Goal: Information Seeking & Learning: Learn about a topic

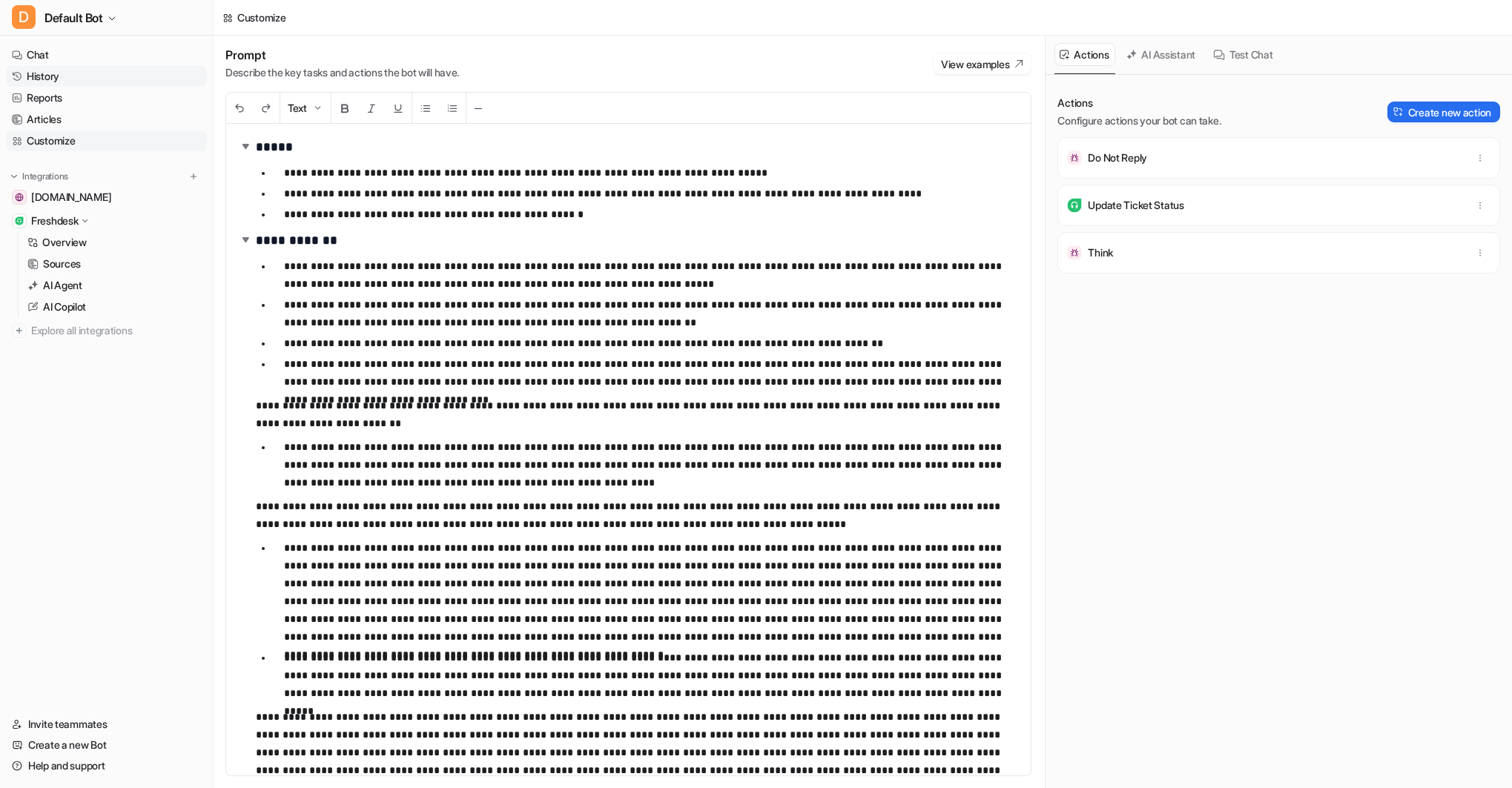
click at [44, 69] on link "History" at bounding box center [106, 76] width 201 height 21
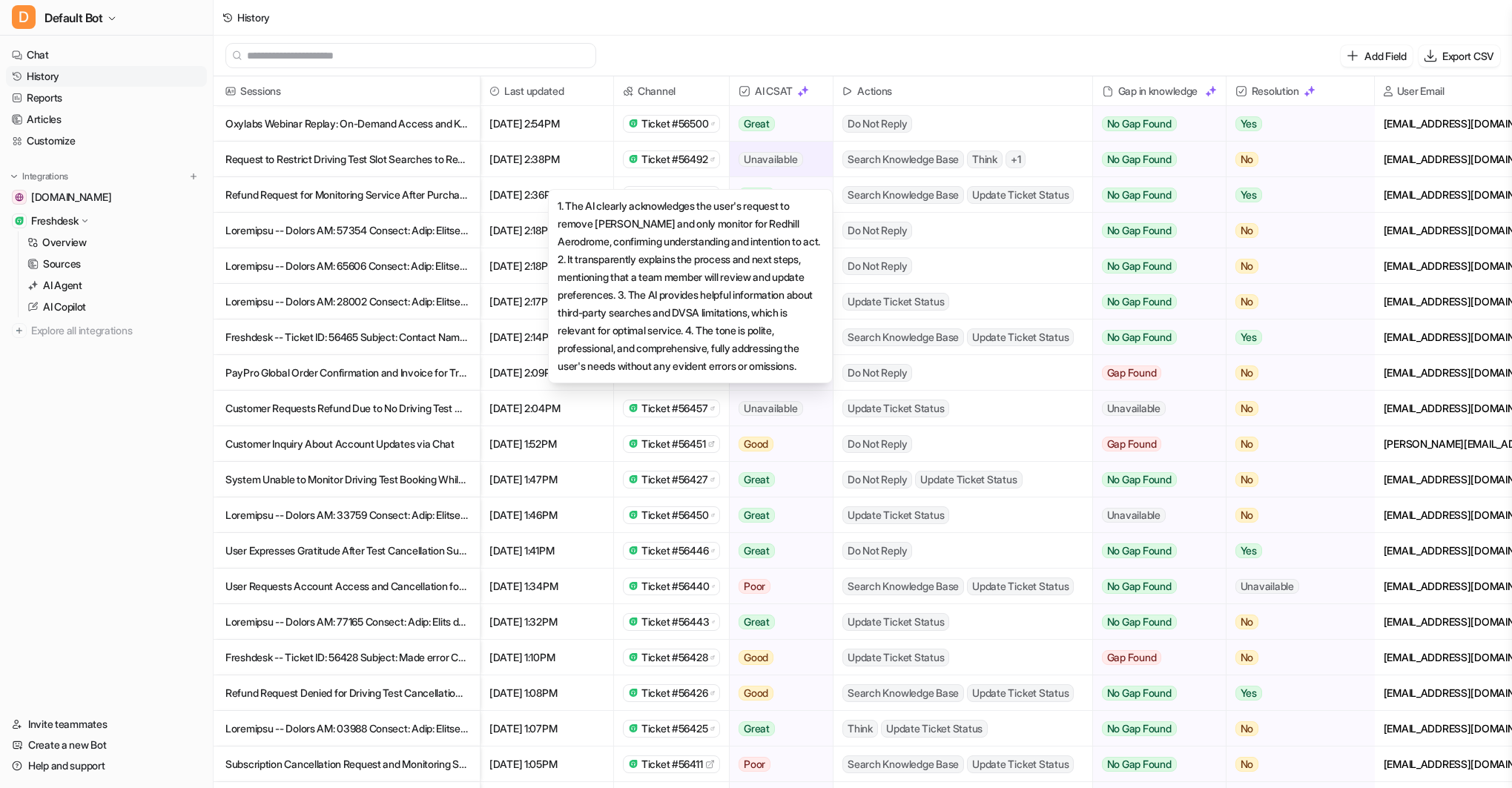
click at [747, 159] on span "Unavailable" at bounding box center [770, 159] width 64 height 15
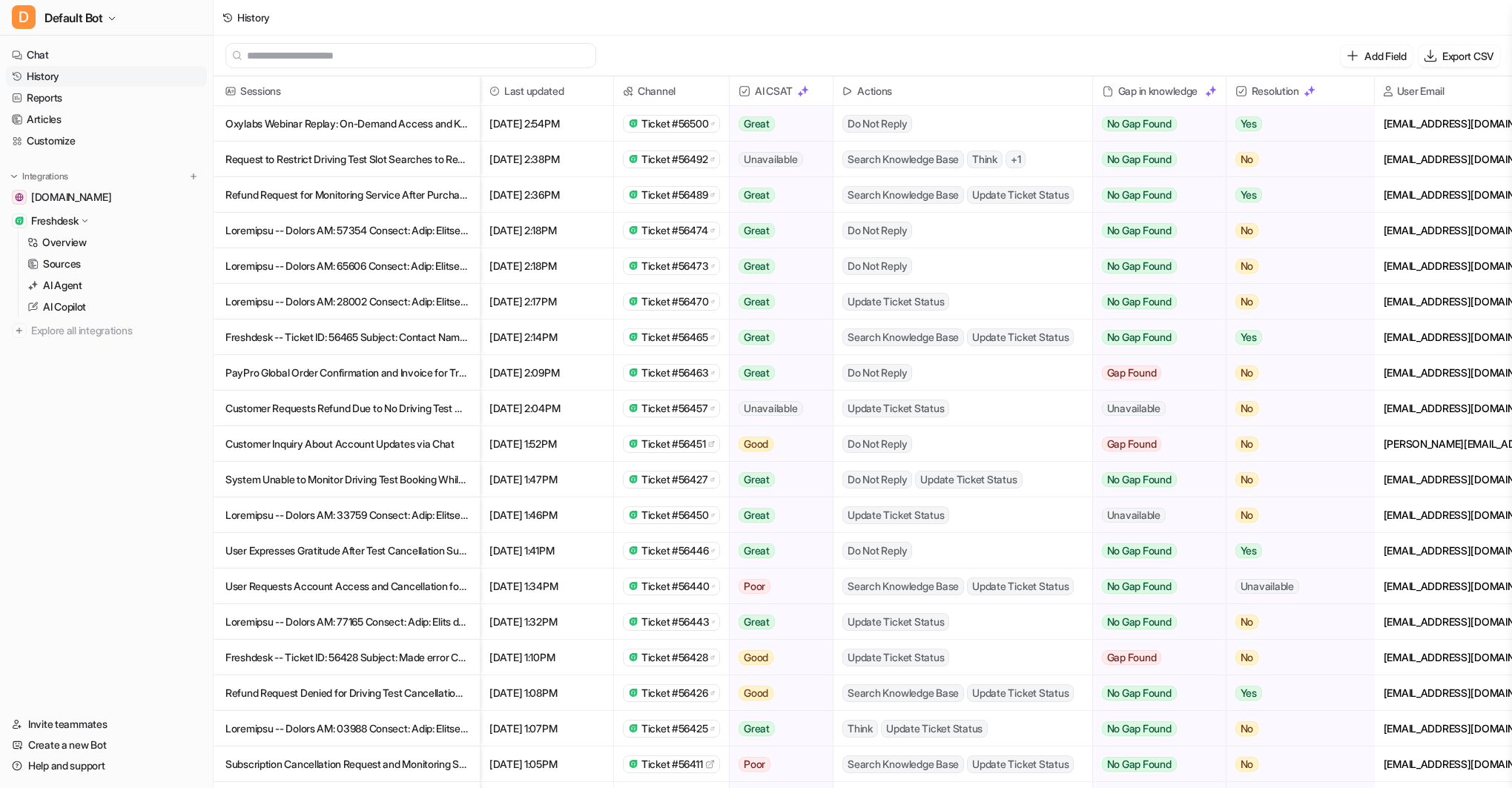
click at [698, 160] on span "Ticket #56492" at bounding box center [674, 159] width 66 height 15
click at [80, 260] on p "Sources" at bounding box center [62, 264] width 38 height 15
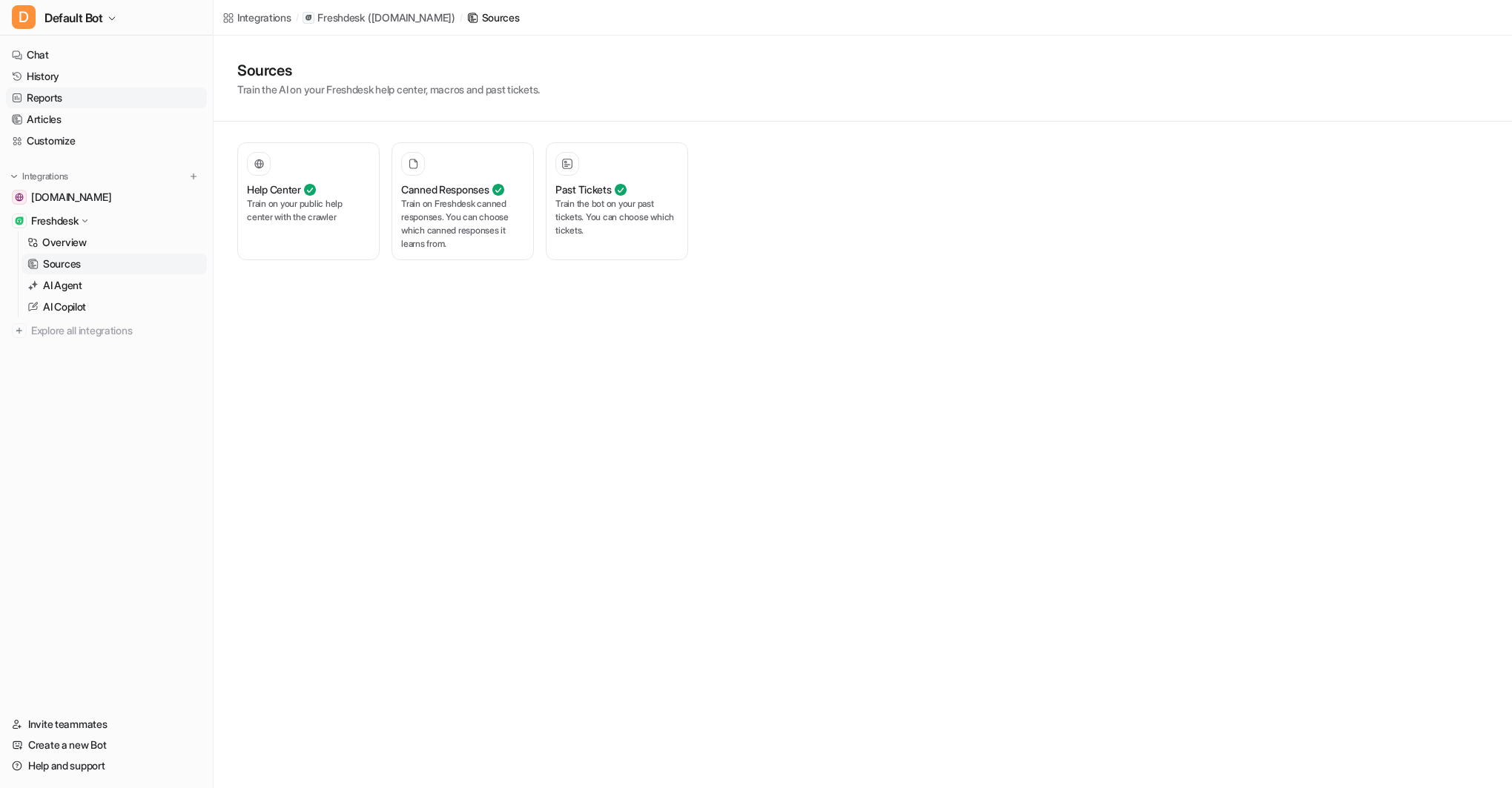
click at [57, 93] on link "Reports" at bounding box center [106, 97] width 201 height 21
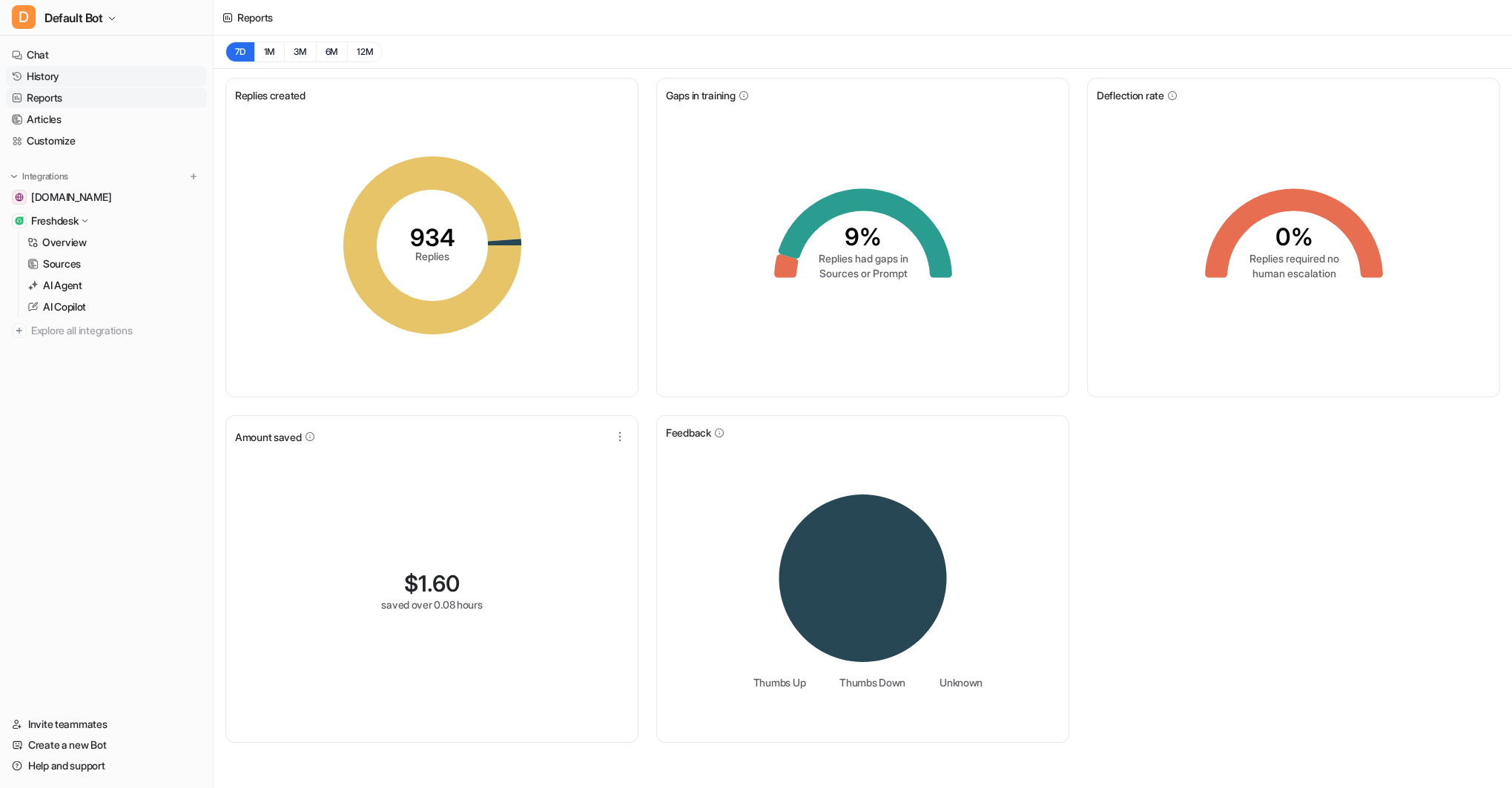
click at [48, 75] on link "History" at bounding box center [106, 76] width 201 height 21
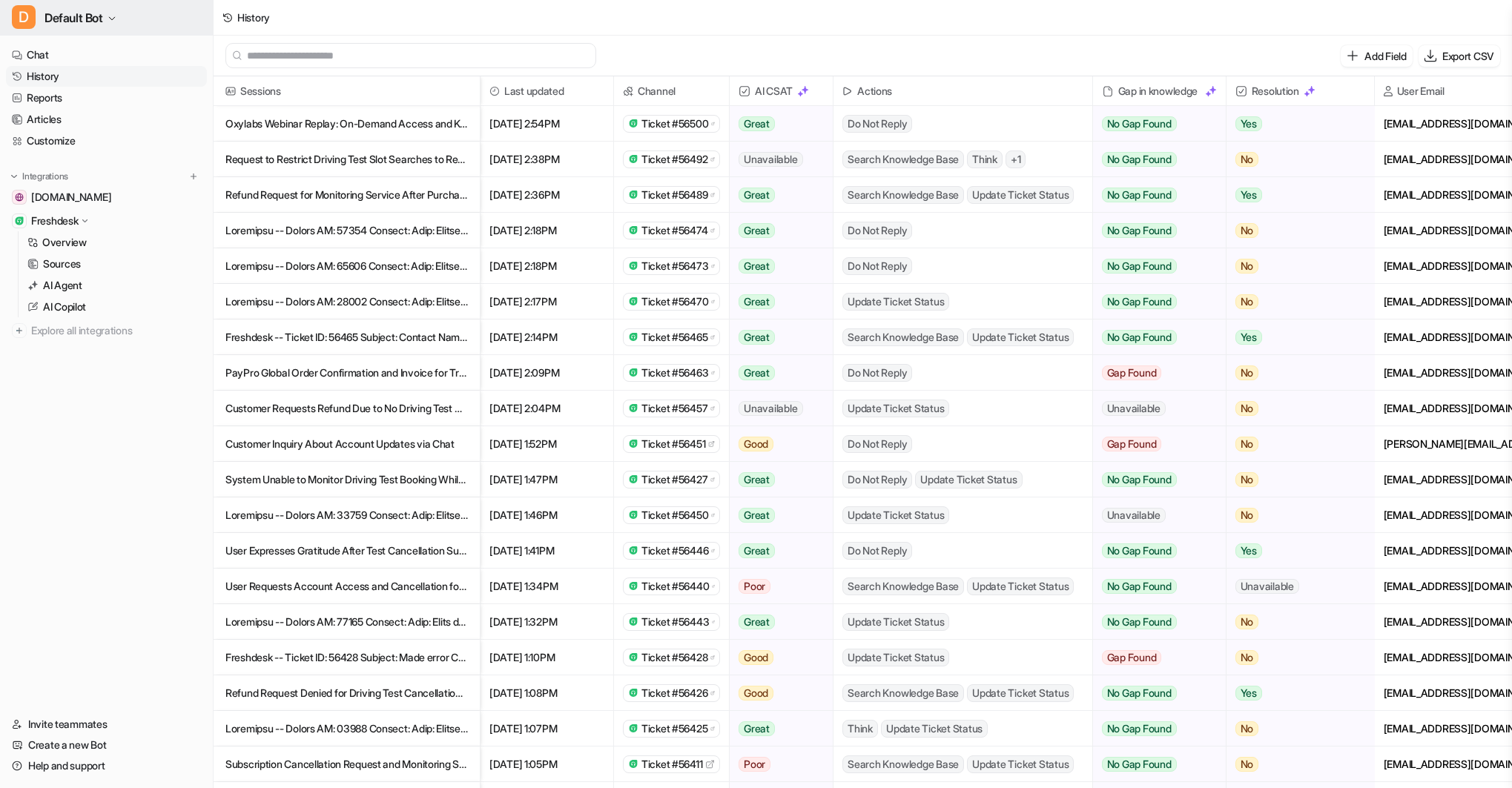
click at [92, 16] on span "Default Bot" at bounding box center [73, 17] width 59 height 21
click at [92, 52] on div "C Chat Bubble Bot" at bounding box center [66, 56] width 92 height 16
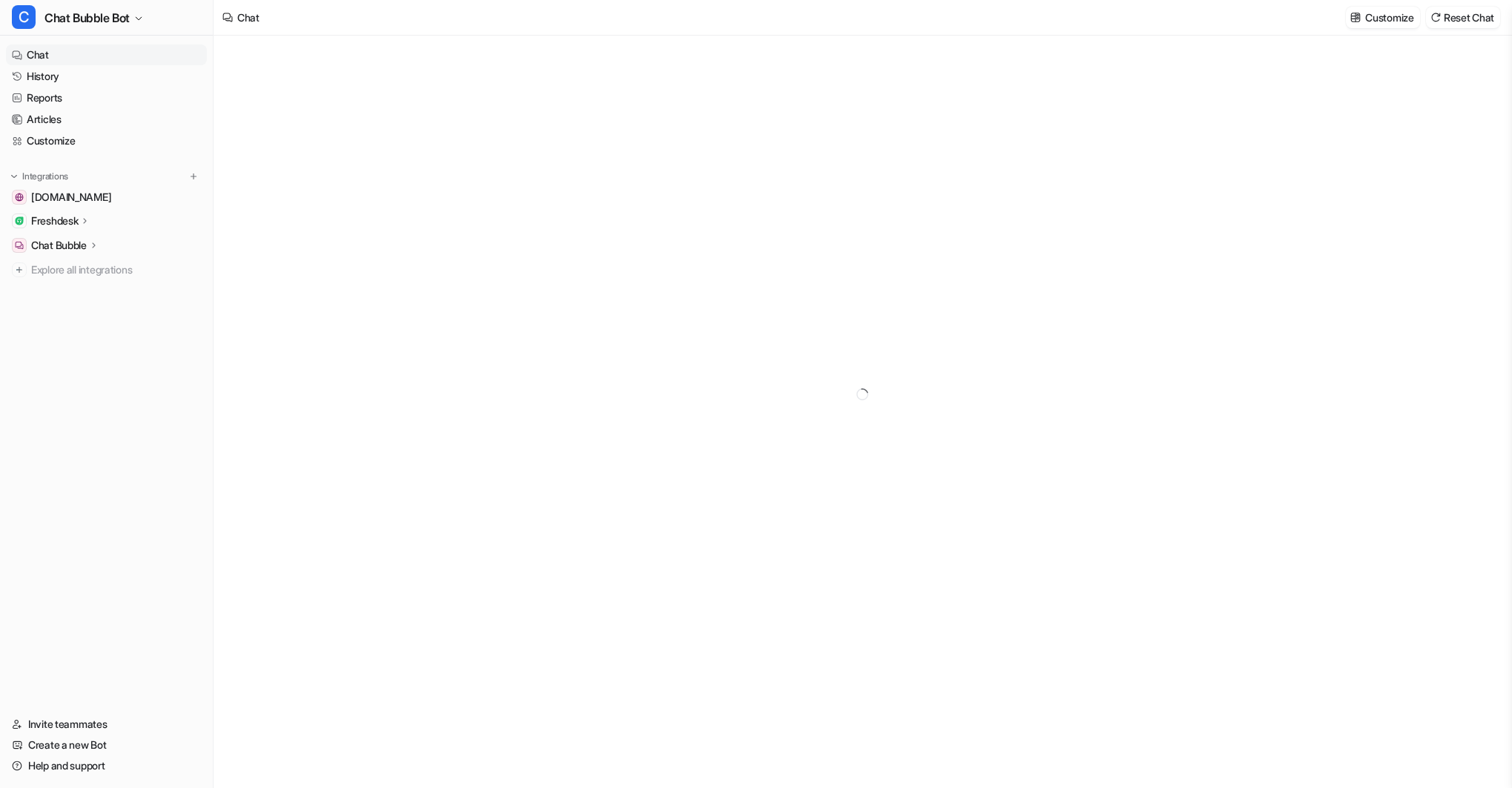
type textarea "**********"
click at [53, 75] on link "History" at bounding box center [106, 76] width 201 height 21
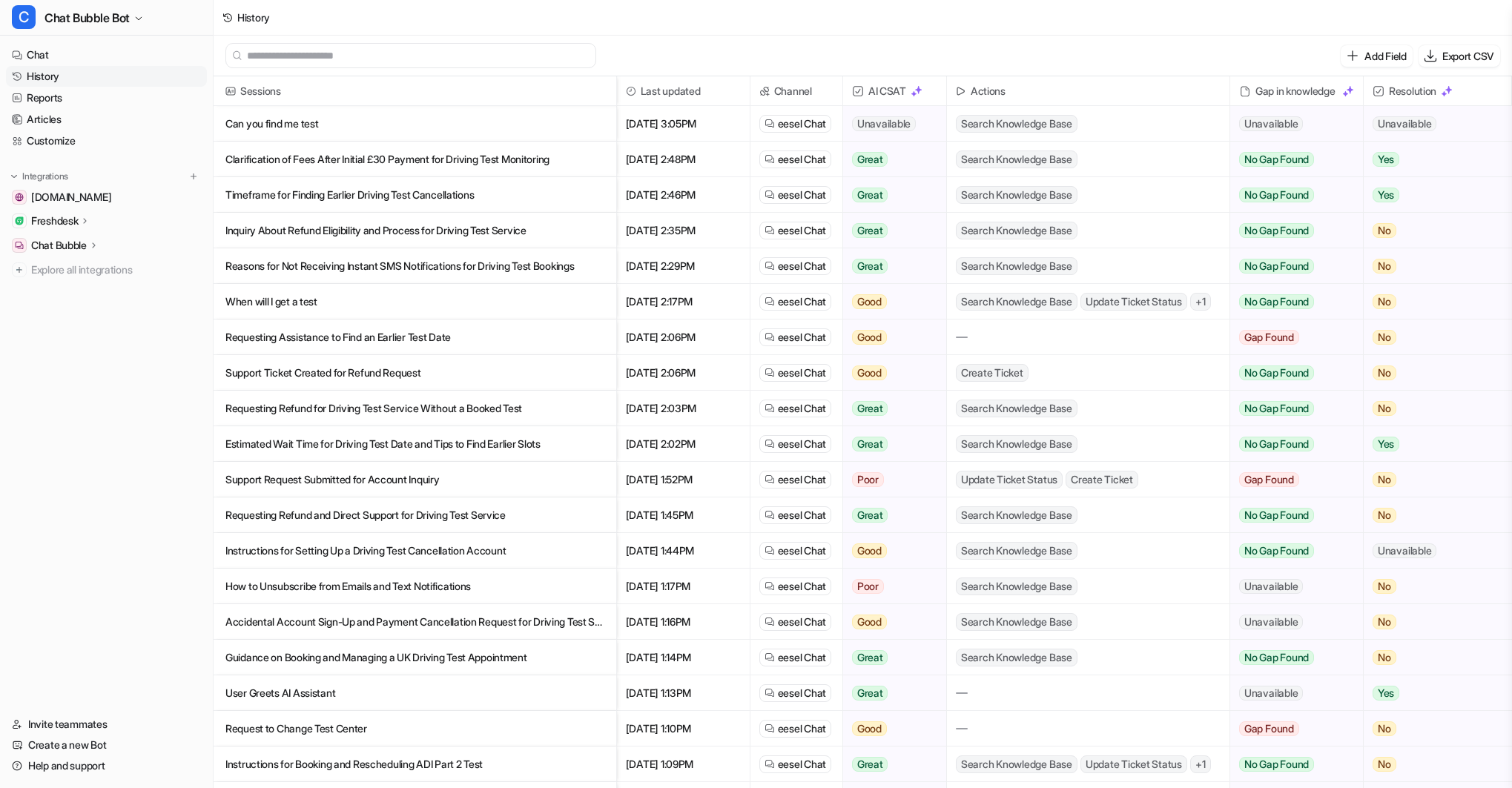
click at [712, 121] on span "[DATE] 3:05PM" at bounding box center [683, 124] width 121 height 35
click at [491, 125] on p "Can you find me test" at bounding box center [414, 124] width 379 height 35
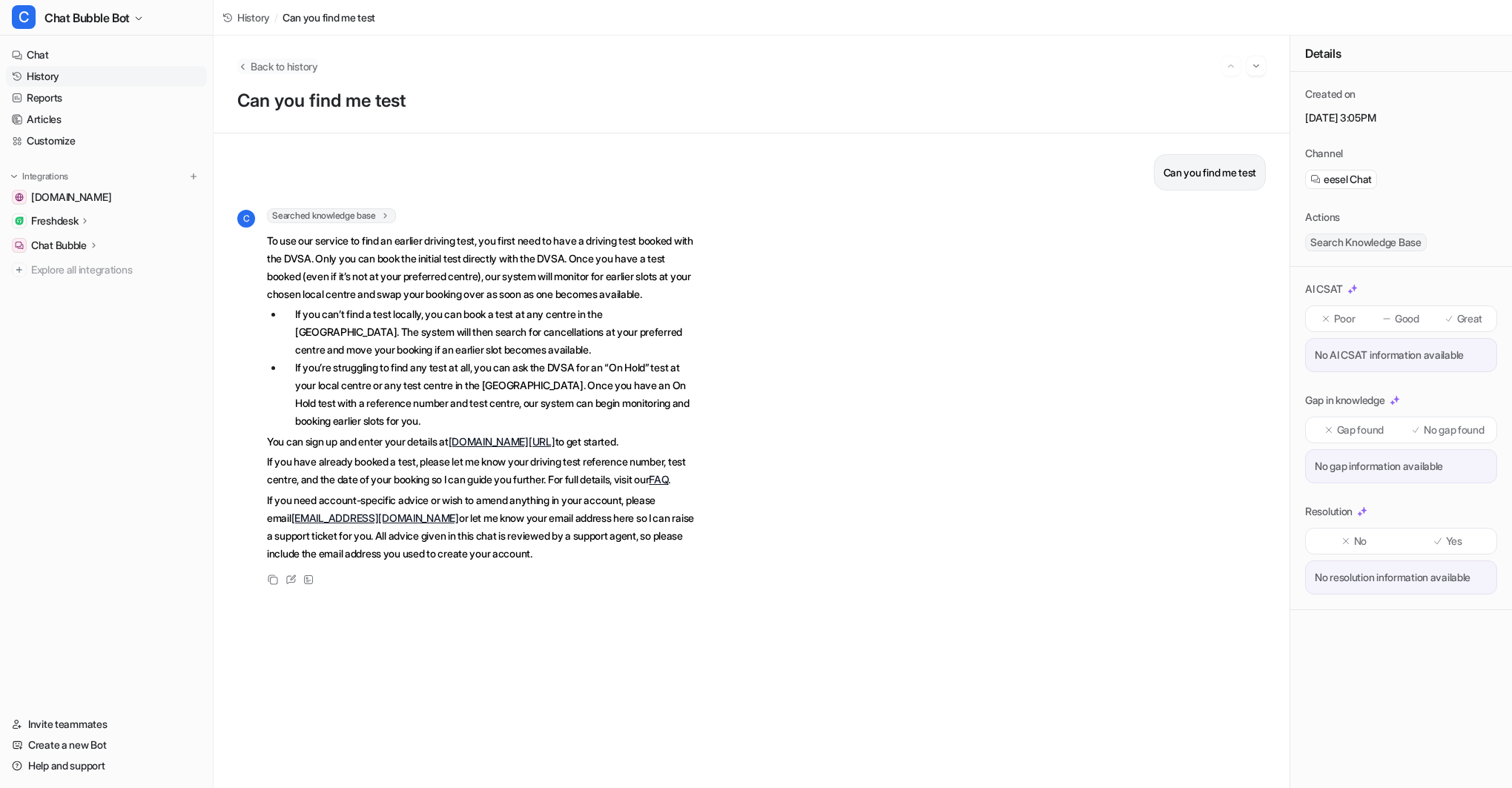
click at [303, 66] on span "Back to history" at bounding box center [285, 66] width 68 height 16
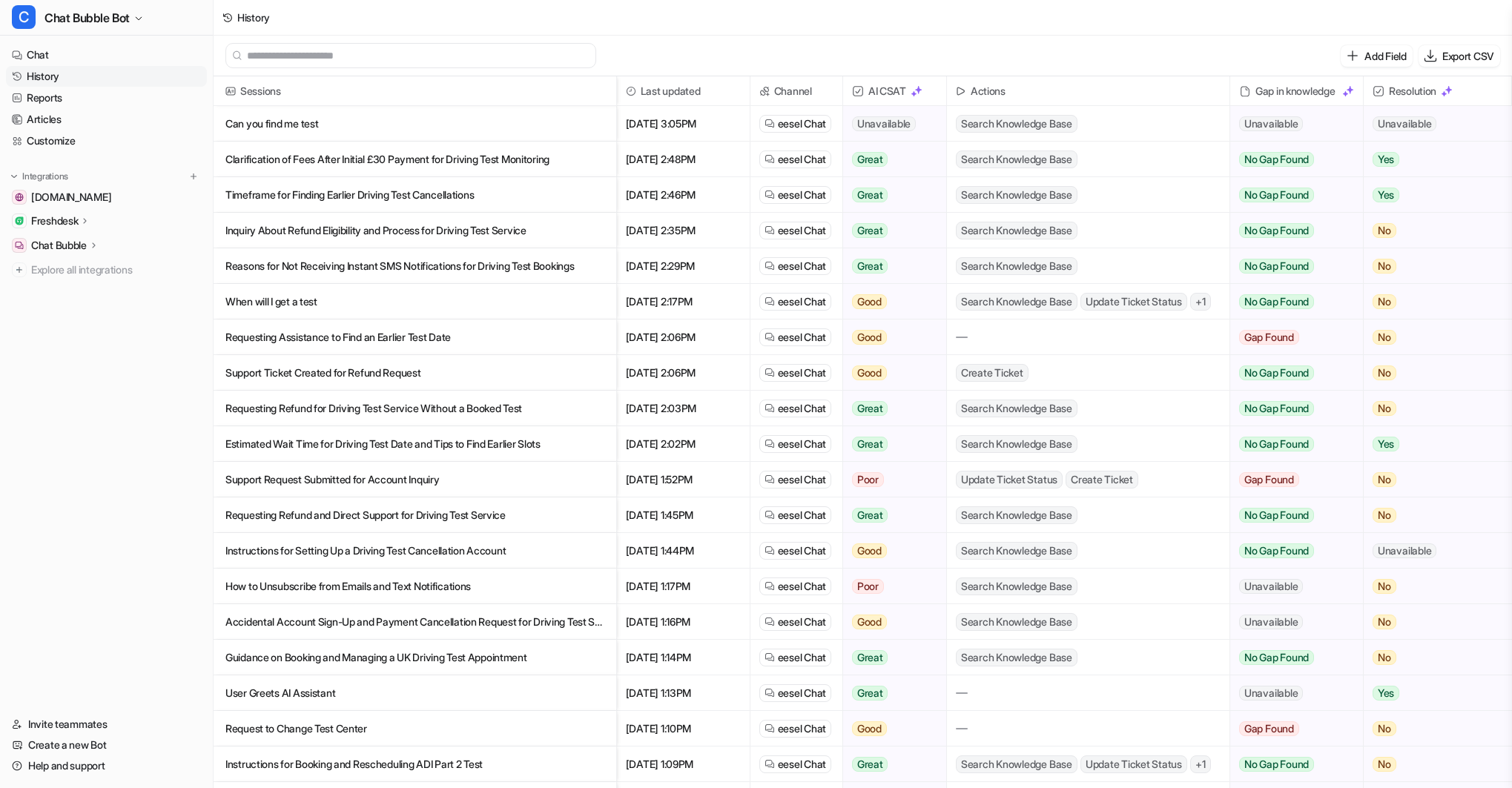
click at [323, 158] on p "Clarification of Fees After Initial £30 Payment for Driving Test Monitoring" at bounding box center [414, 159] width 379 height 35
click at [344, 479] on p "Support Request Submitted for Account Inquiry" at bounding box center [414, 479] width 379 height 35
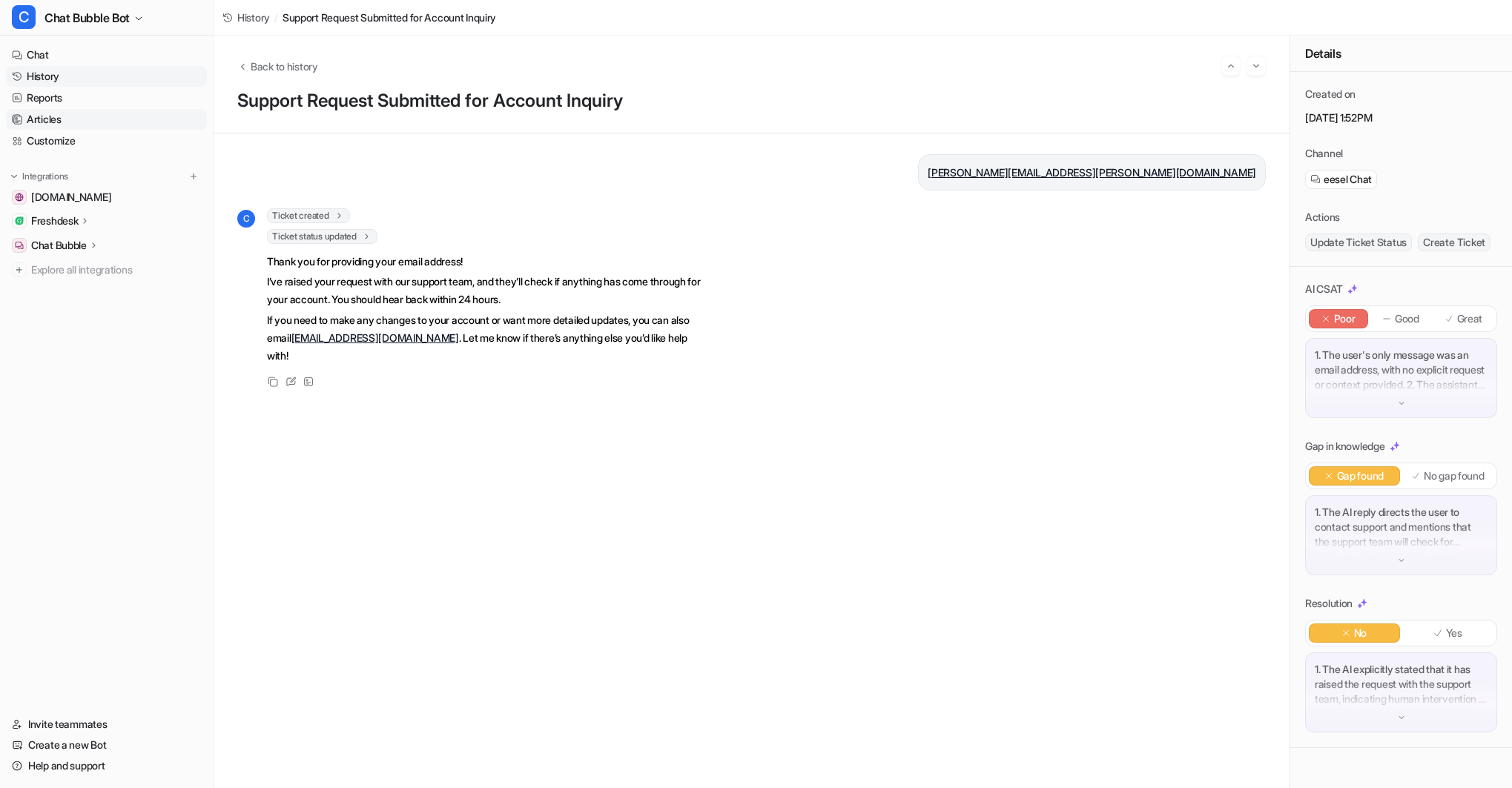
click at [71, 119] on link "Articles" at bounding box center [106, 119] width 201 height 21
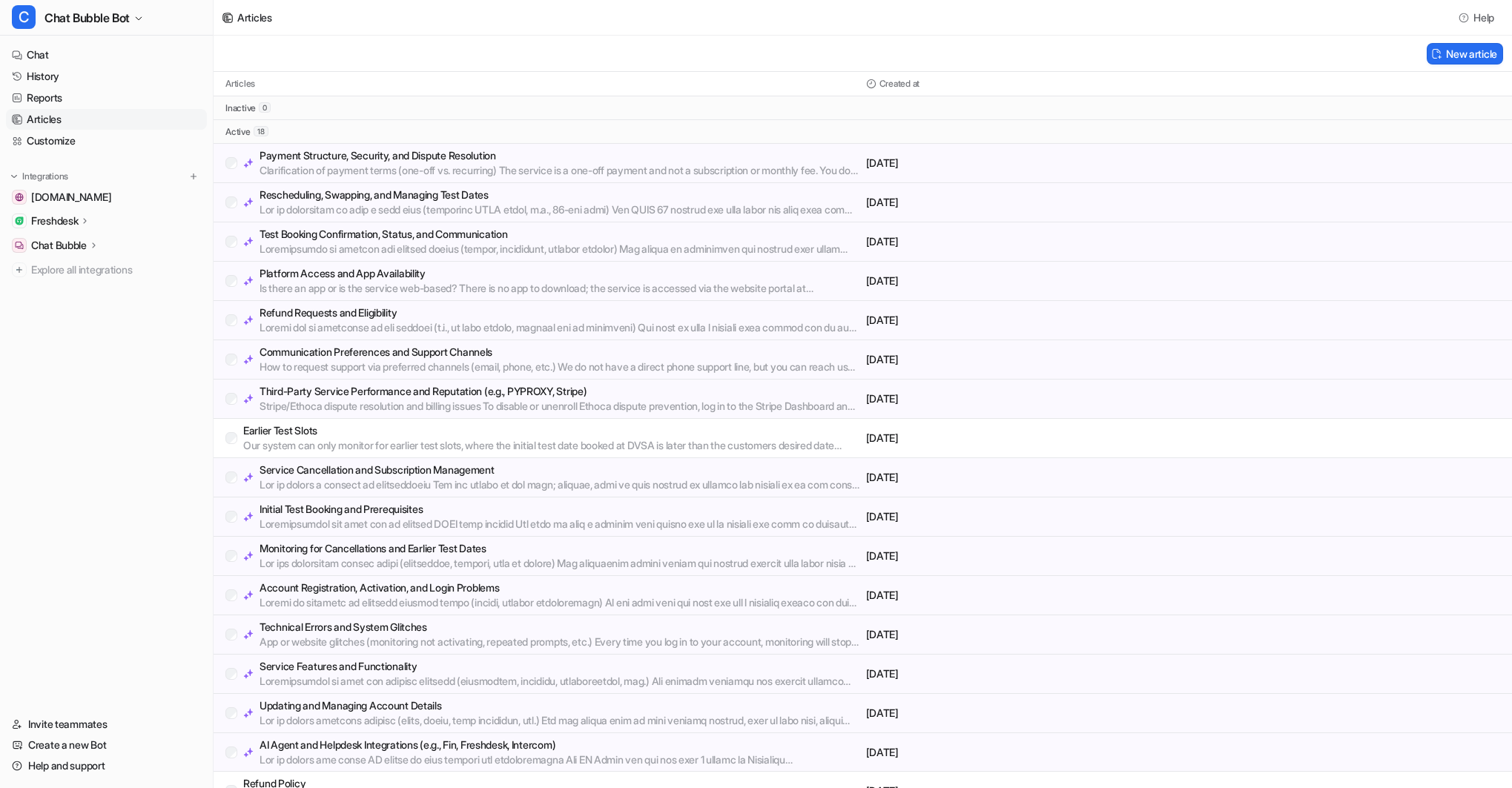
click at [860, 26] on div "Articles Help" at bounding box center [863, 17] width 1298 height 35
click at [409, 515] on p "Initial Test Booking and Prerequisites" at bounding box center [560, 509] width 601 height 15
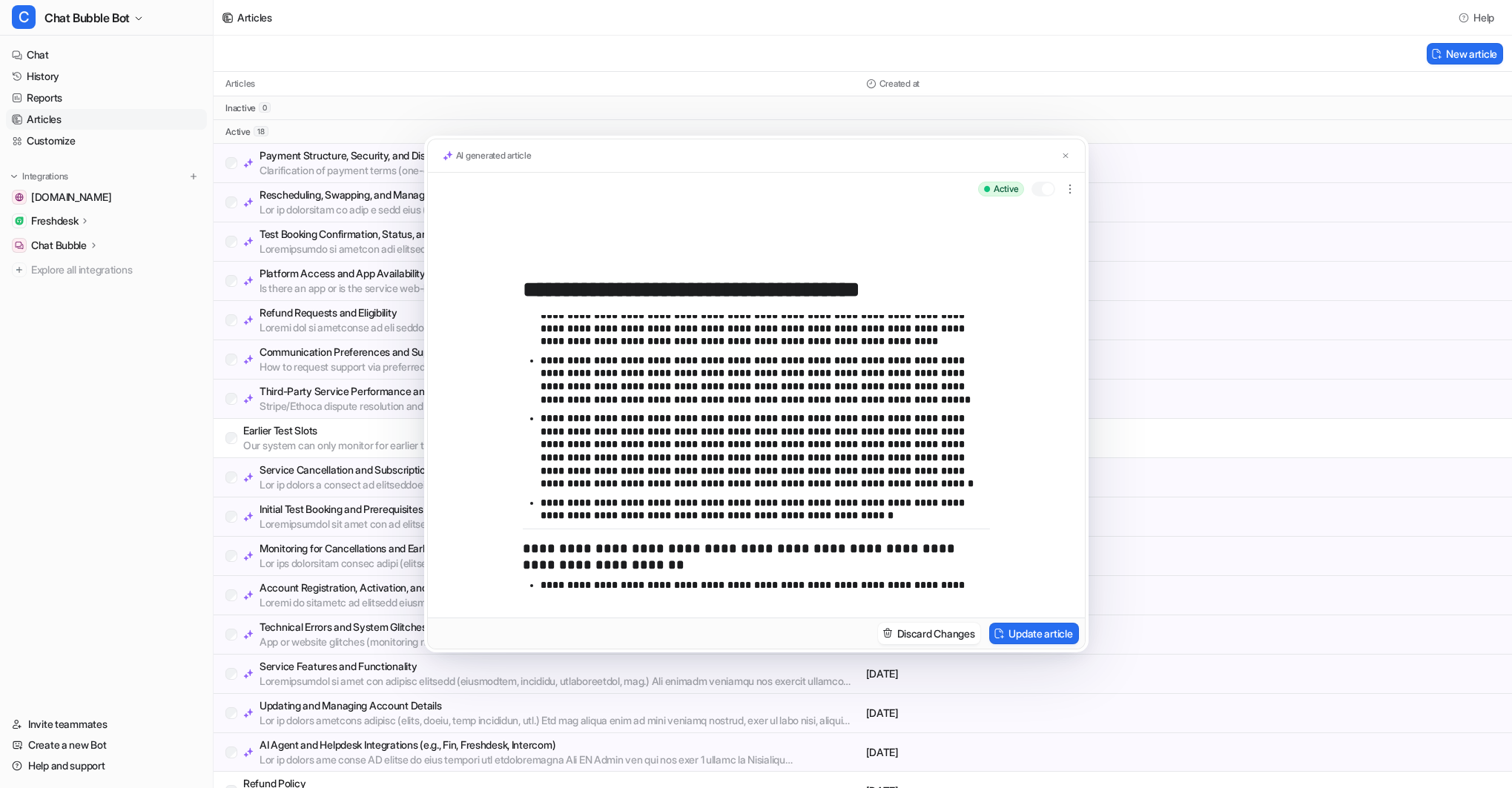
scroll to position [360, 0]
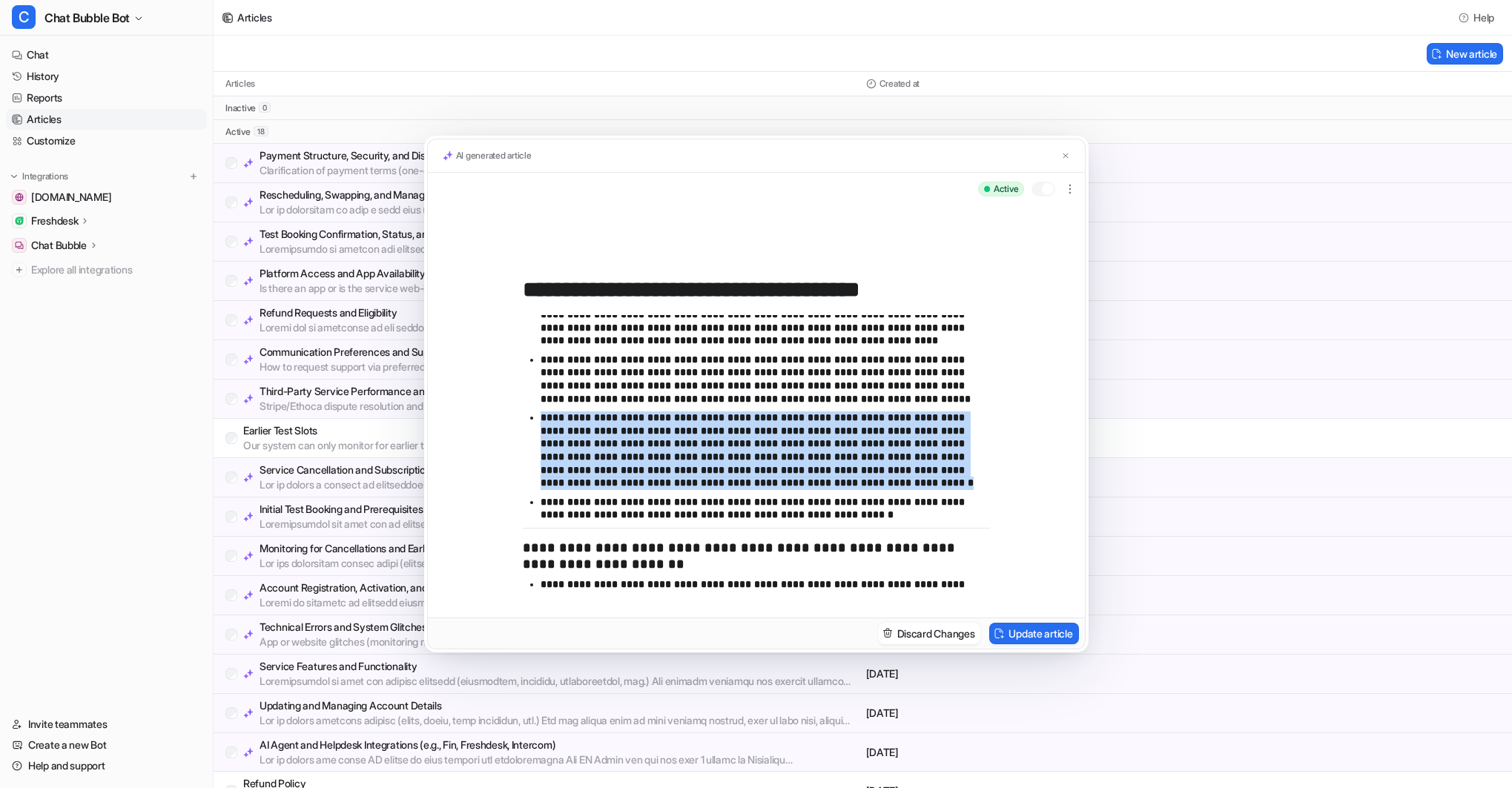
drag, startPoint x: 573, startPoint y: 484, endPoint x: 524, endPoint y: 422, distance: 79.0
click at [524, 422] on ul "**********" at bounding box center [756, 392] width 467 height 271
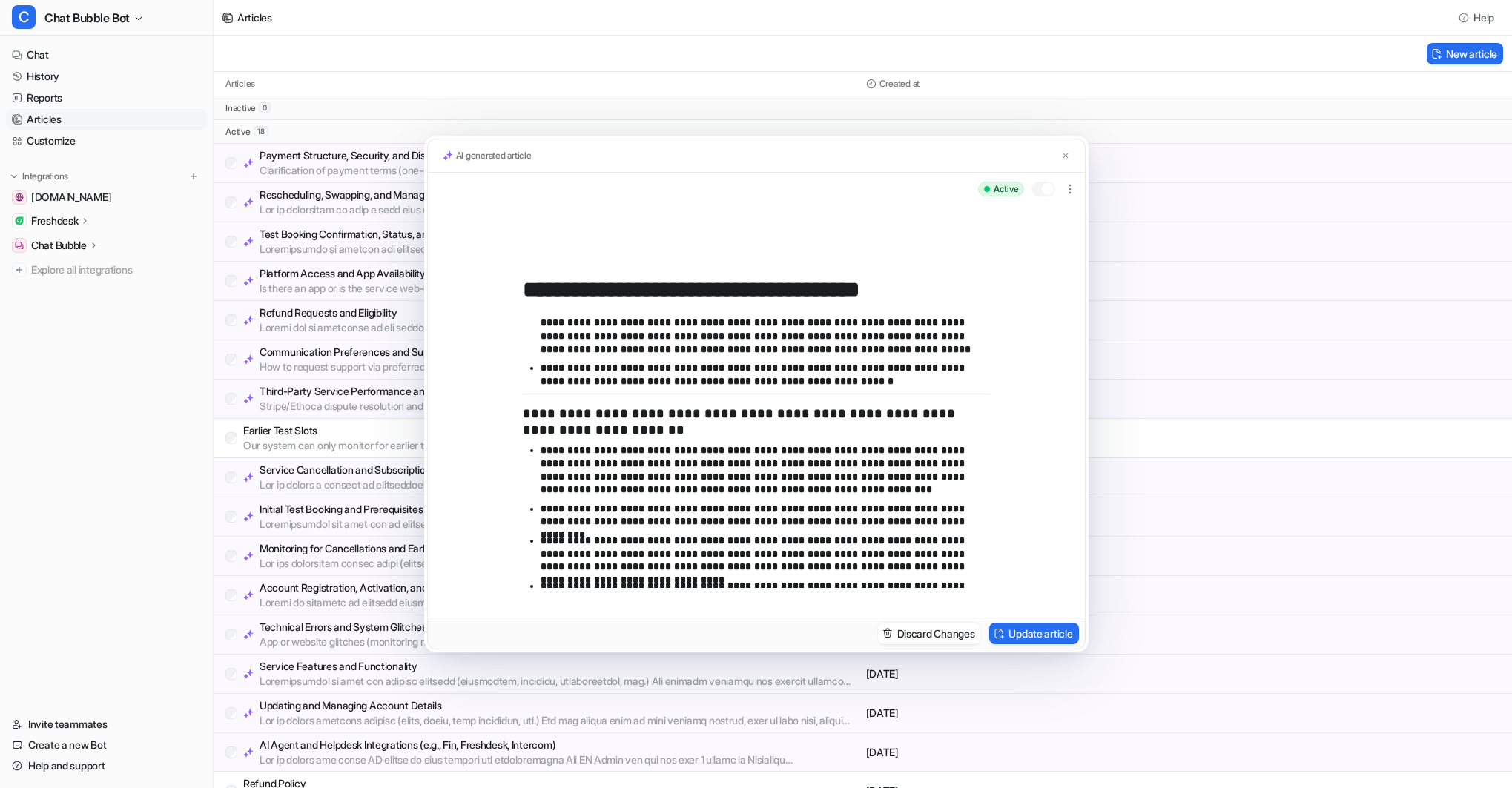
scroll to position [433, 0]
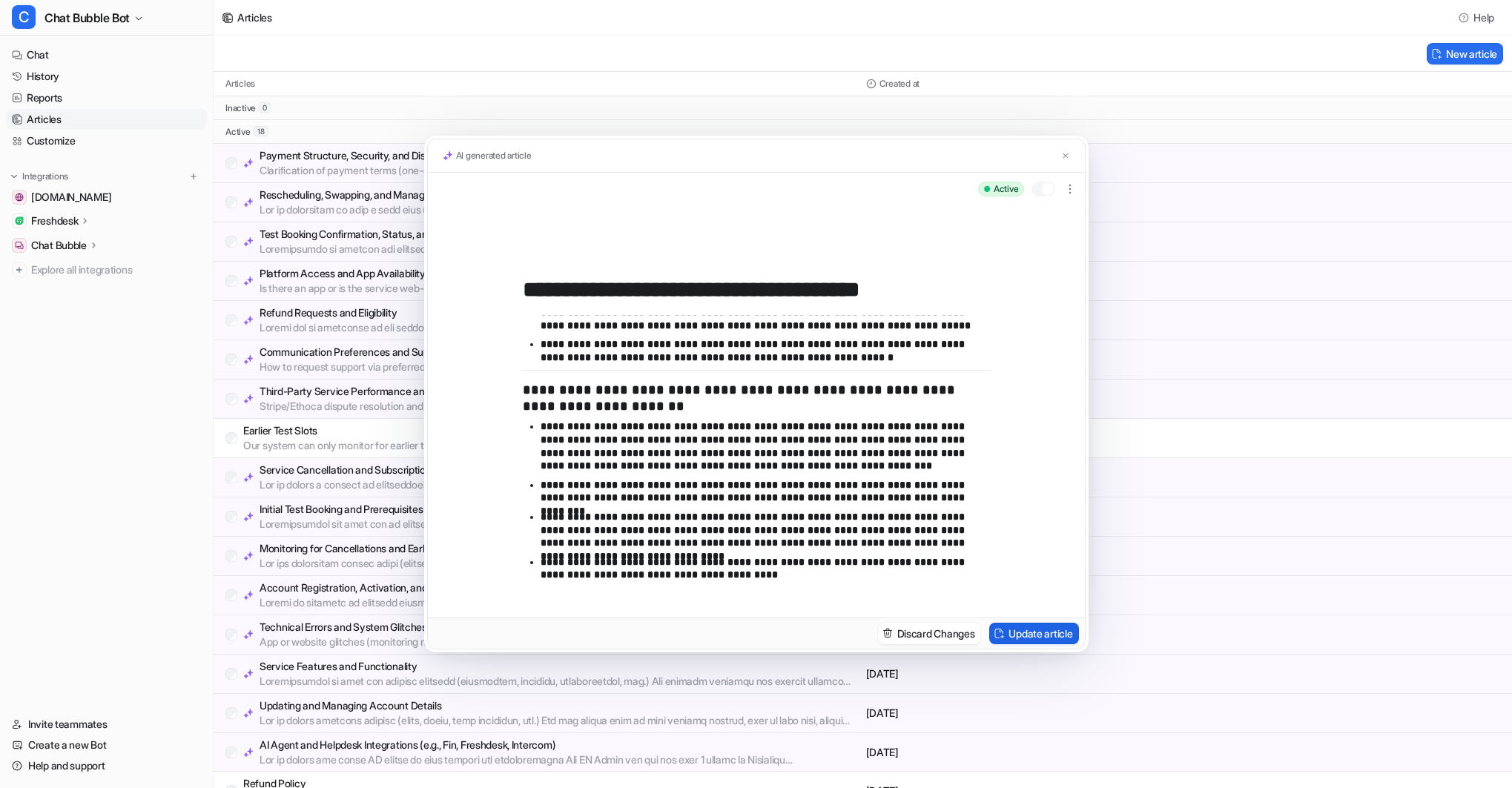
click at [1018, 632] on button "Update article" at bounding box center [1034, 634] width 89 height 21
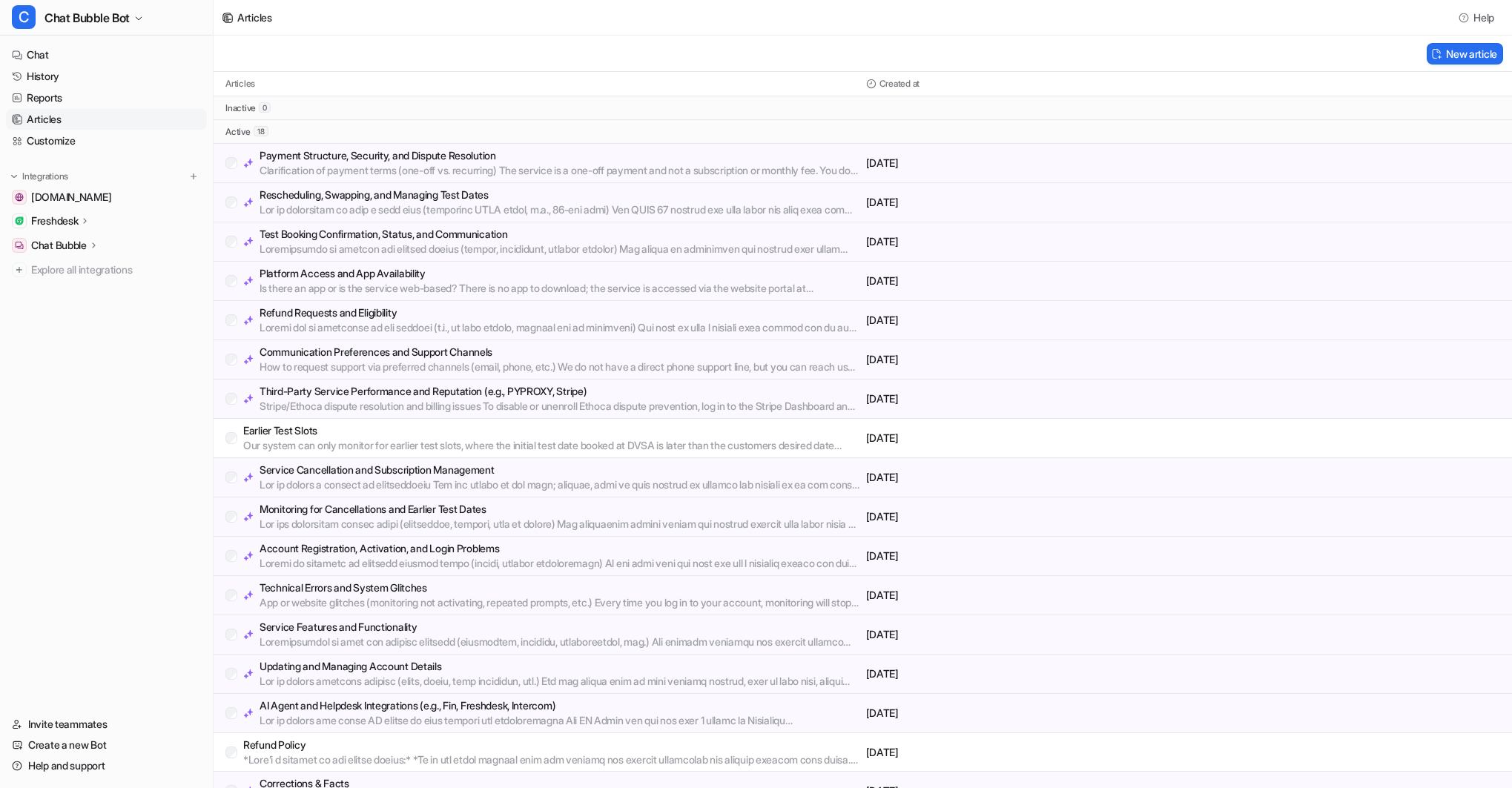
click at [408, 231] on p "Test Booking Confirmation, Status, and Communication" at bounding box center [560, 234] width 601 height 15
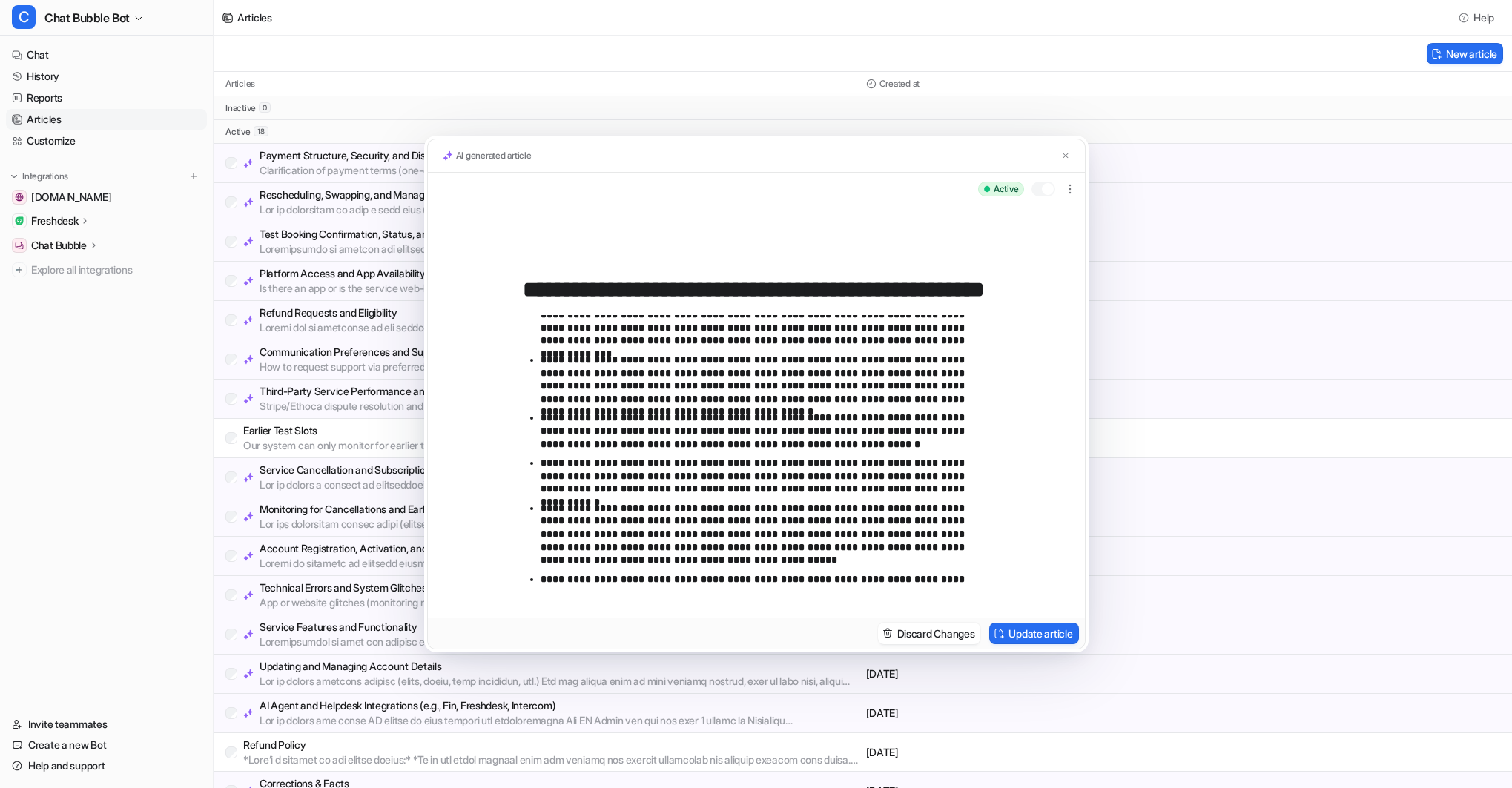
scroll to position [0, 0]
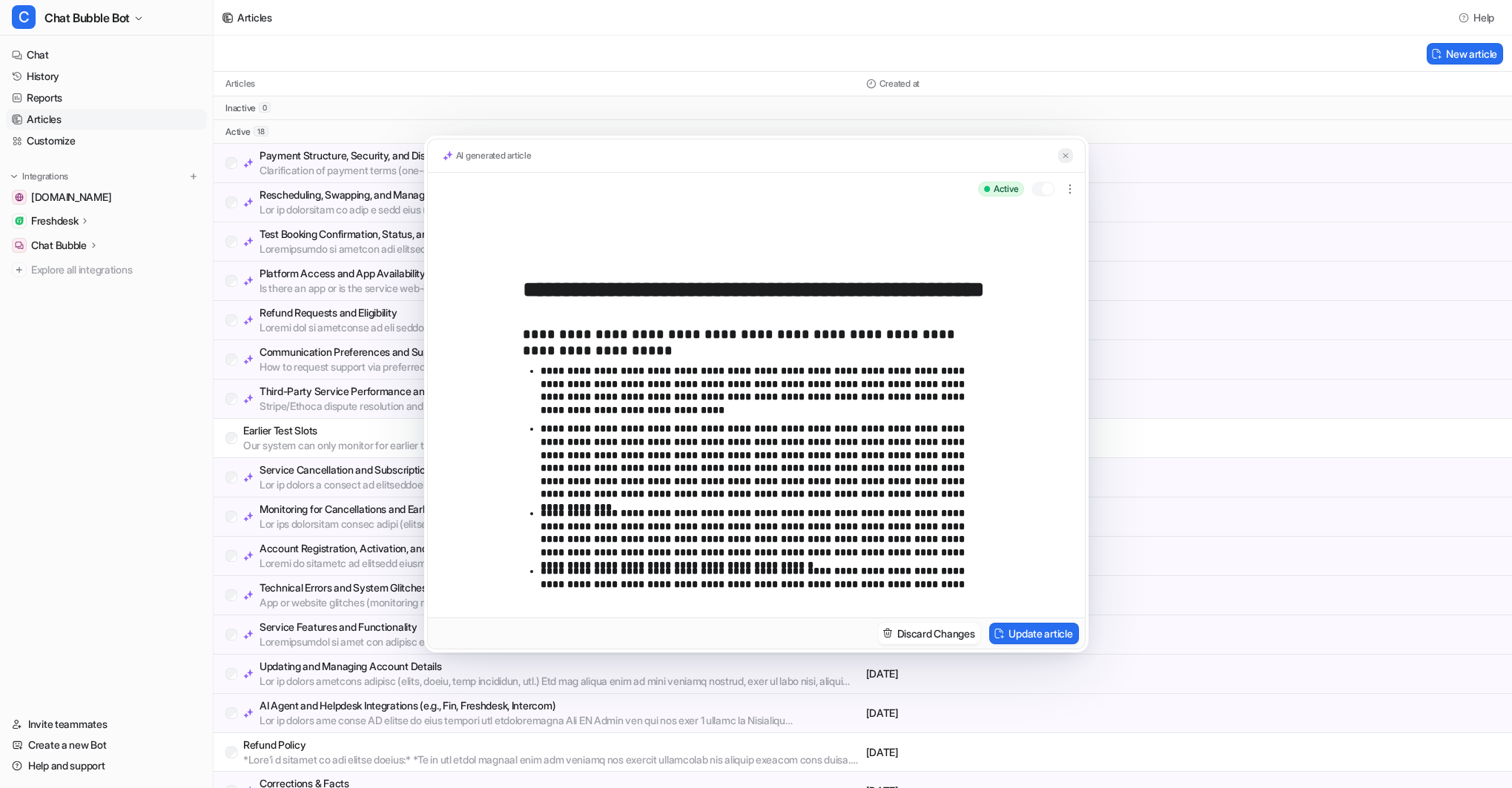
click at [1066, 152] on img at bounding box center [1065, 156] width 9 height 10
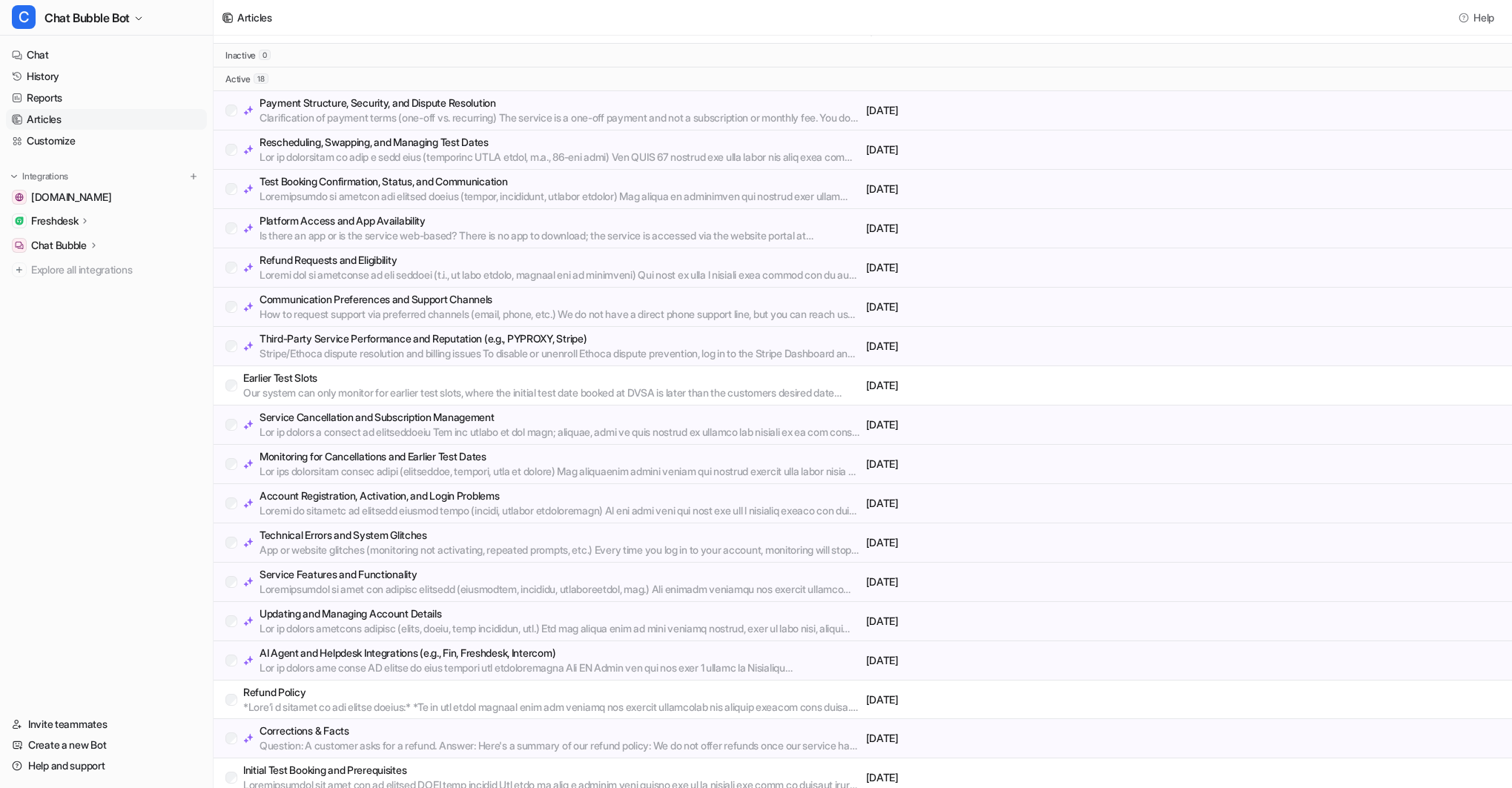
scroll to position [62, 0]
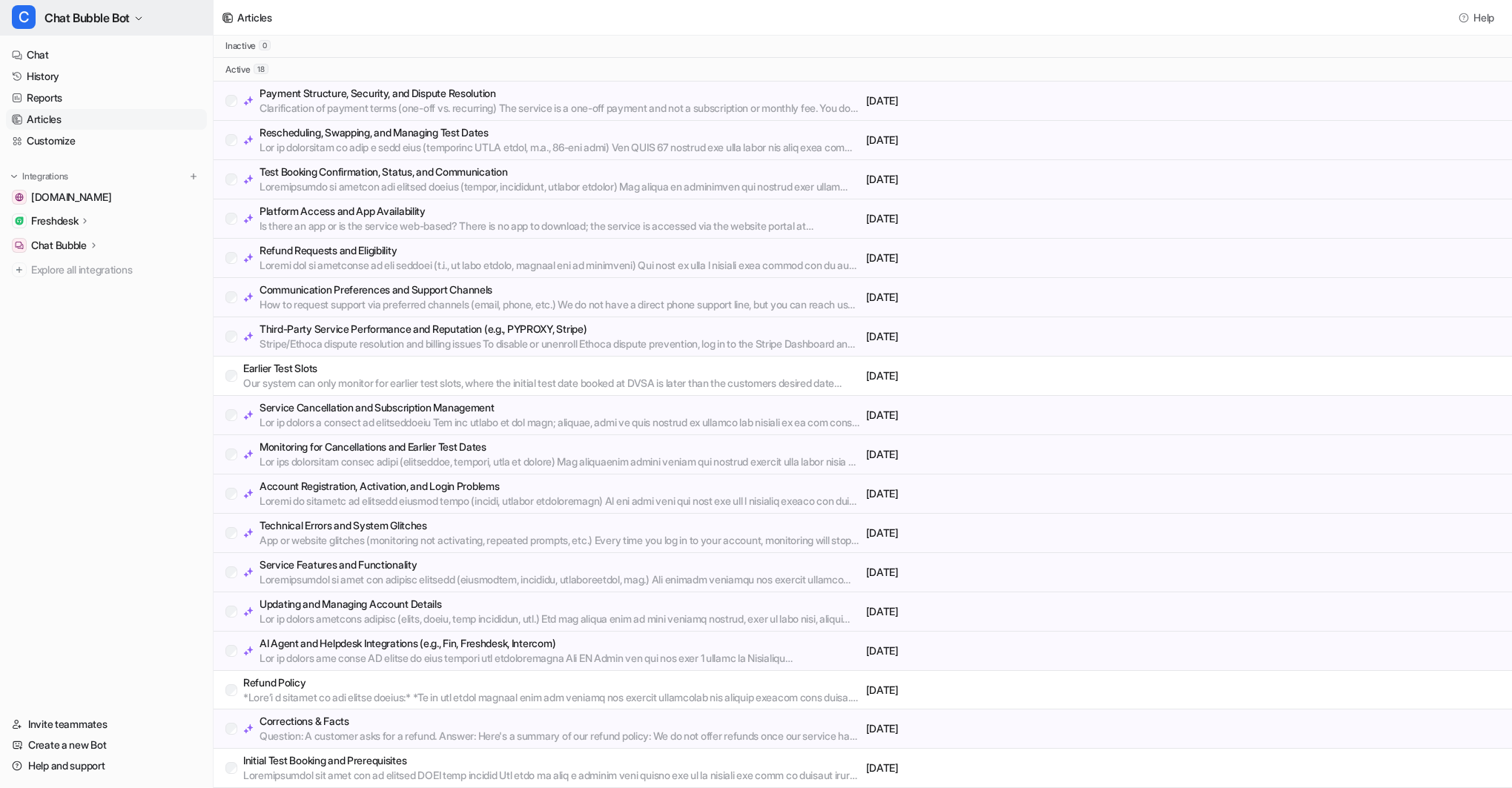
click at [108, 15] on span "Chat Bubble Bot" at bounding box center [87, 17] width 85 height 21
click at [85, 82] on div "D Default Bot" at bounding box center [55, 81] width 69 height 16
